Goal: Navigation & Orientation: Find specific page/section

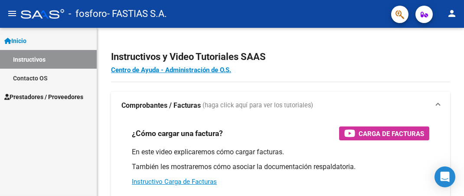
click at [43, 102] on link "Prestadores / Proveedores" at bounding box center [48, 96] width 97 height 19
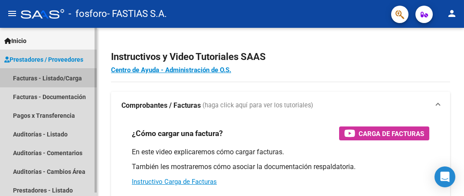
click at [51, 75] on link "Facturas - Listado/Carga" at bounding box center [48, 77] width 97 height 19
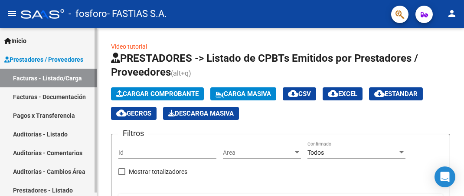
click at [63, 134] on link "Auditorías - Listado" at bounding box center [48, 133] width 97 height 19
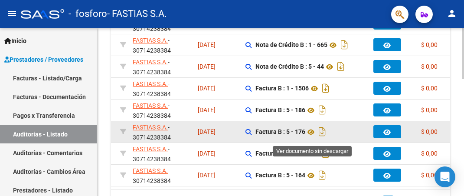
scroll to position [342, 0]
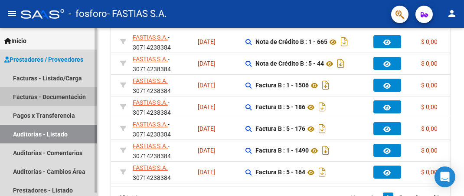
click at [42, 97] on link "Facturas - Documentación" at bounding box center [48, 96] width 97 height 19
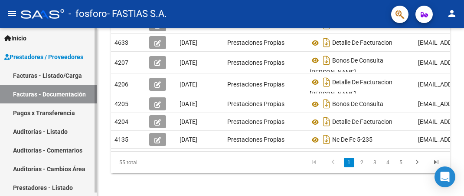
scroll to position [3, 0]
click at [42, 150] on link "Auditorías - Comentarios" at bounding box center [48, 149] width 97 height 19
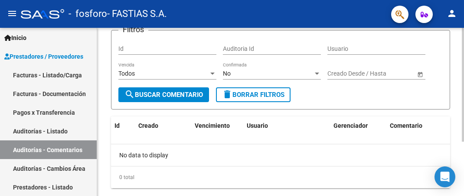
scroll to position [80, 0]
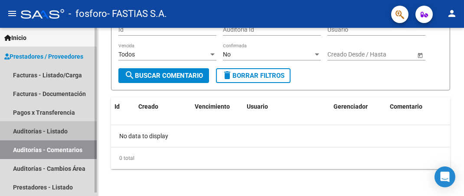
click at [26, 131] on link "Auditorías - Listado" at bounding box center [48, 130] width 97 height 19
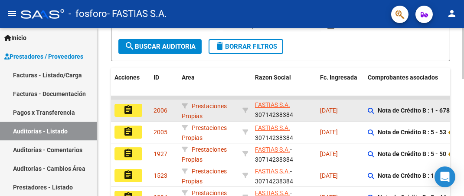
scroll to position [251, 0]
